Goal: Find specific page/section: Find specific page/section

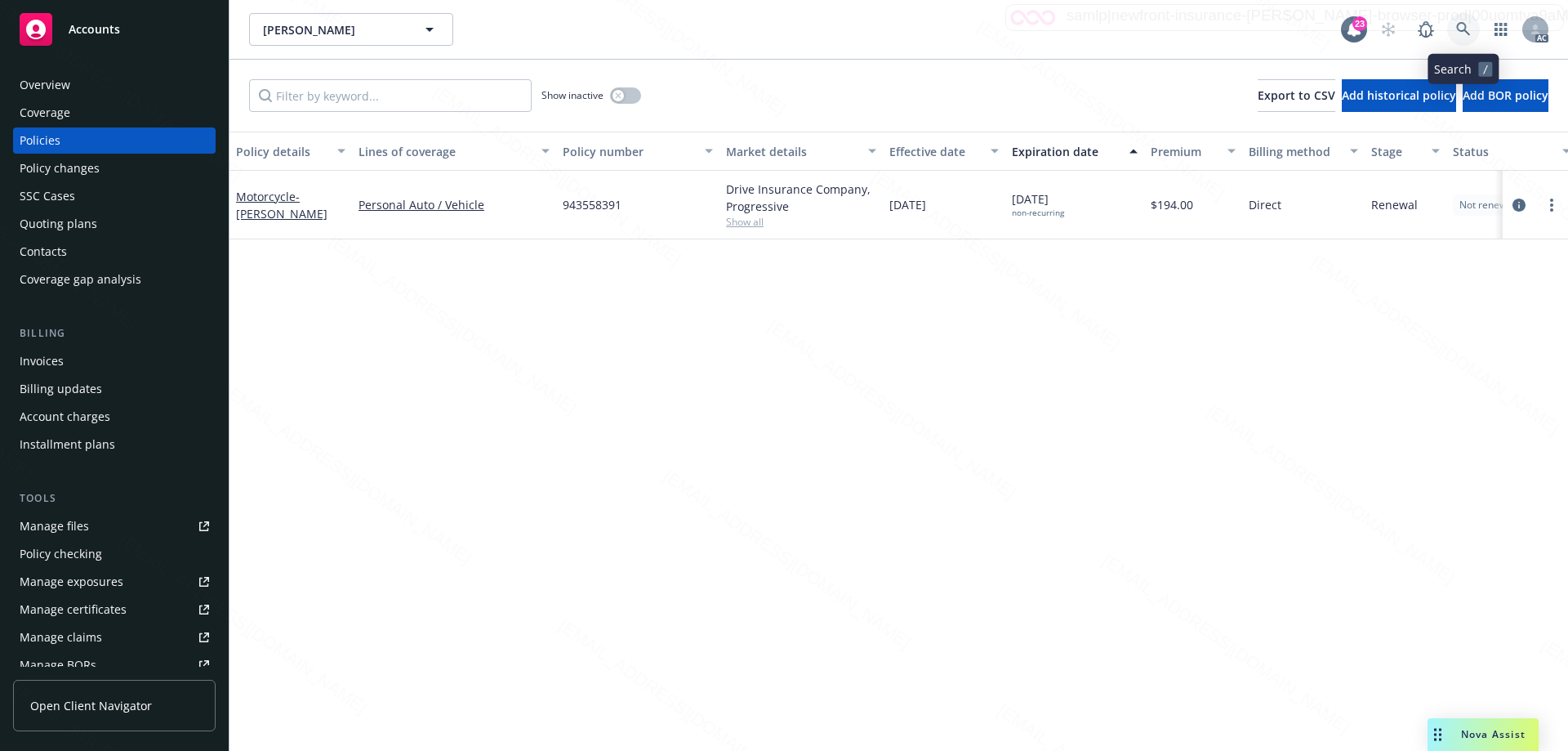
click at [1459, 27] on icon at bounding box center [1463, 29] width 15 height 15
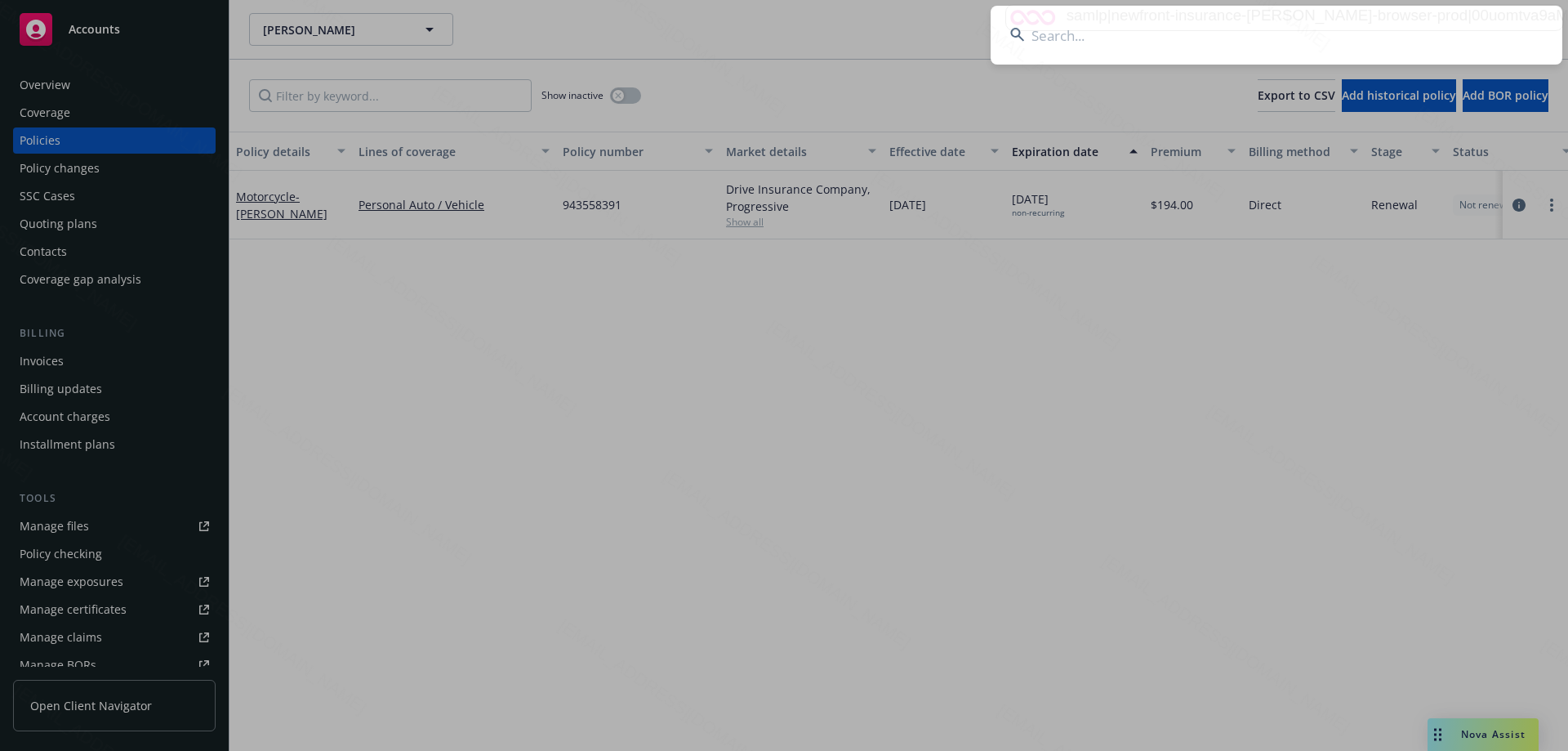
type input "EQ00223984"
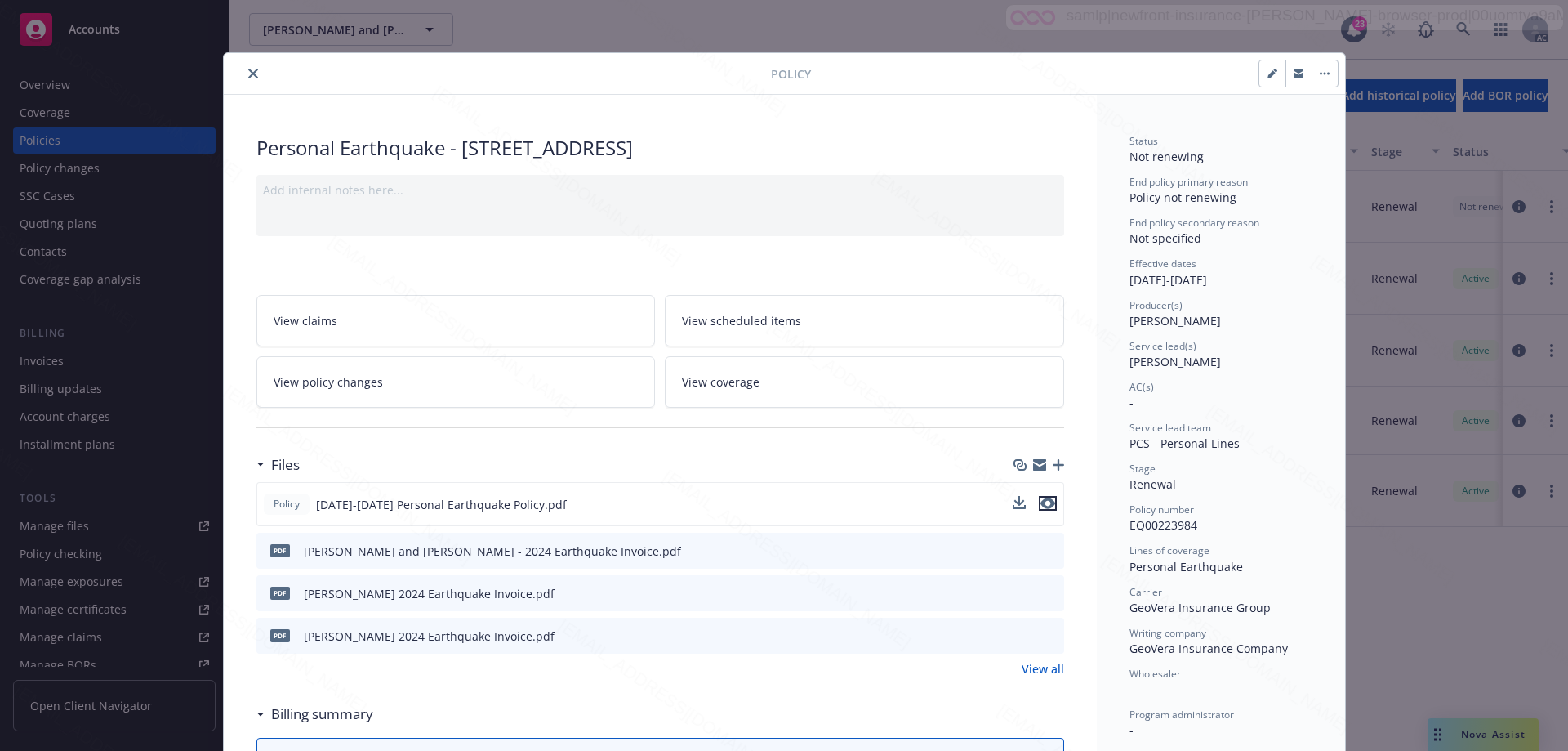
click at [1041, 507] on icon "preview file" at bounding box center [1048, 504] width 15 height 12
